Goal: Check status: Check status

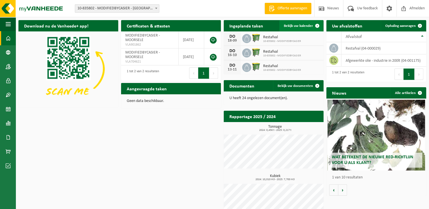
click at [300, 27] on span "Bekijk uw kalender" at bounding box center [298, 26] width 29 height 4
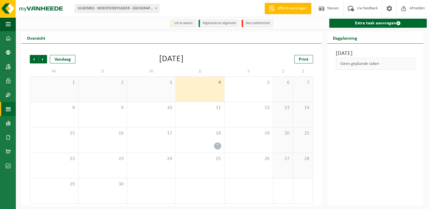
click at [191, 83] on span "4" at bounding box center [199, 83] width 43 height 6
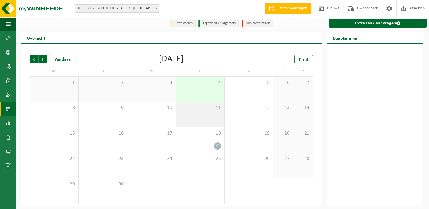
click at [201, 118] on div "11" at bounding box center [200, 114] width 48 height 25
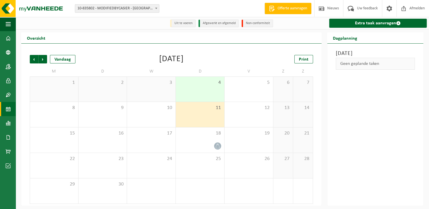
click at [204, 92] on div "4" at bounding box center [200, 89] width 48 height 25
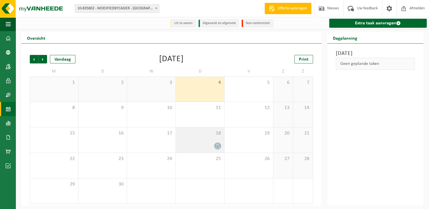
click at [196, 146] on div at bounding box center [199, 146] width 43 height 8
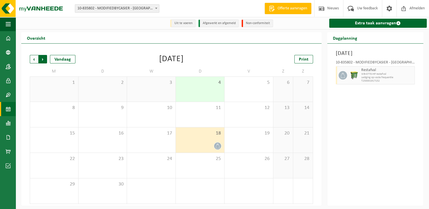
click at [32, 58] on span "Vorige" at bounding box center [34, 59] width 8 height 8
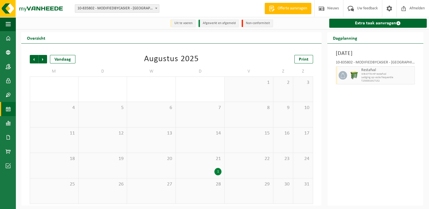
click at [201, 169] on div "1" at bounding box center [199, 171] width 43 height 7
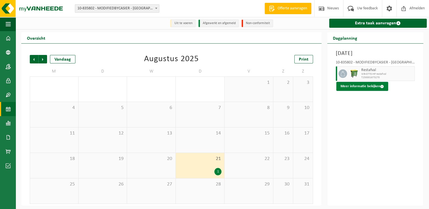
click at [369, 86] on button "Meer informatie bekijken" at bounding box center [362, 86] width 52 height 9
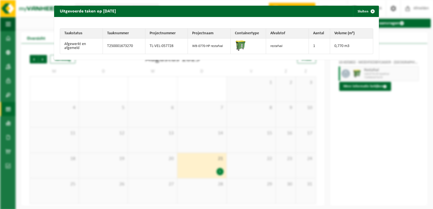
click at [208, 114] on div "Uitgevoerde taken op 2025-08-21 Sluiten Taakstatus Taaknummer Projectnummer Pro…" at bounding box center [216, 104] width 433 height 209
